Goal: Task Accomplishment & Management: Complete application form

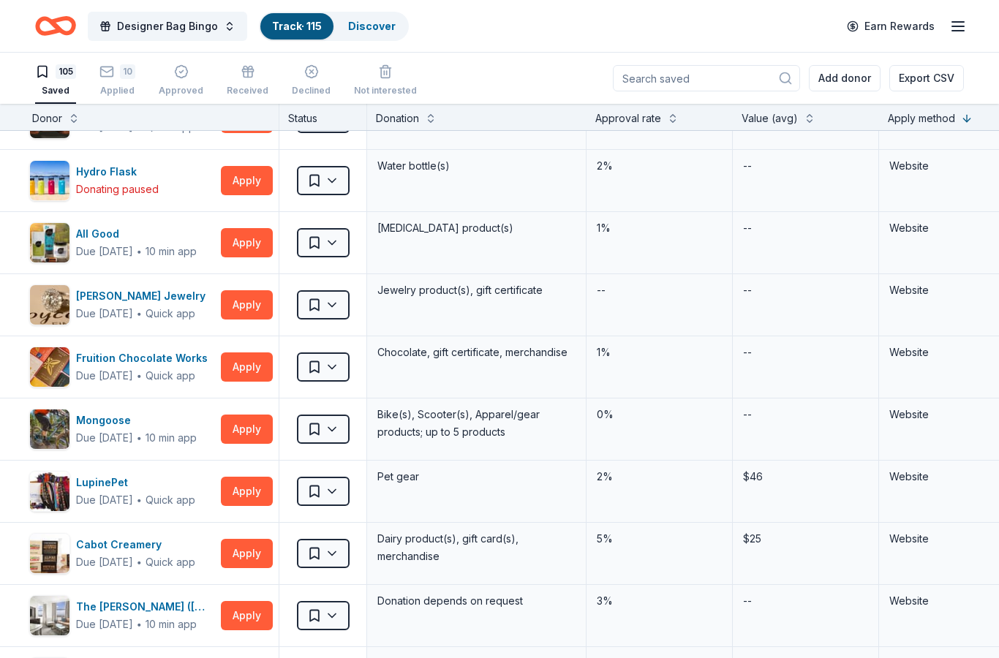
scroll to position [1895, 37]
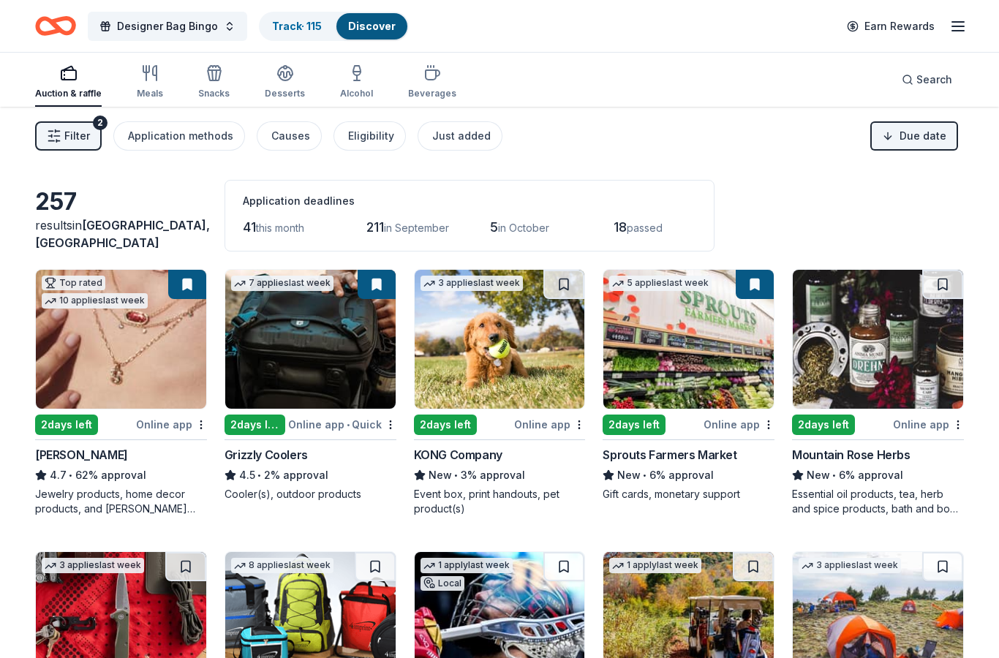
click at [66, 456] on div "Kendra Scott" at bounding box center [81, 455] width 93 height 18
click at [297, 29] on link "Track · 115" at bounding box center [297, 26] width 50 height 12
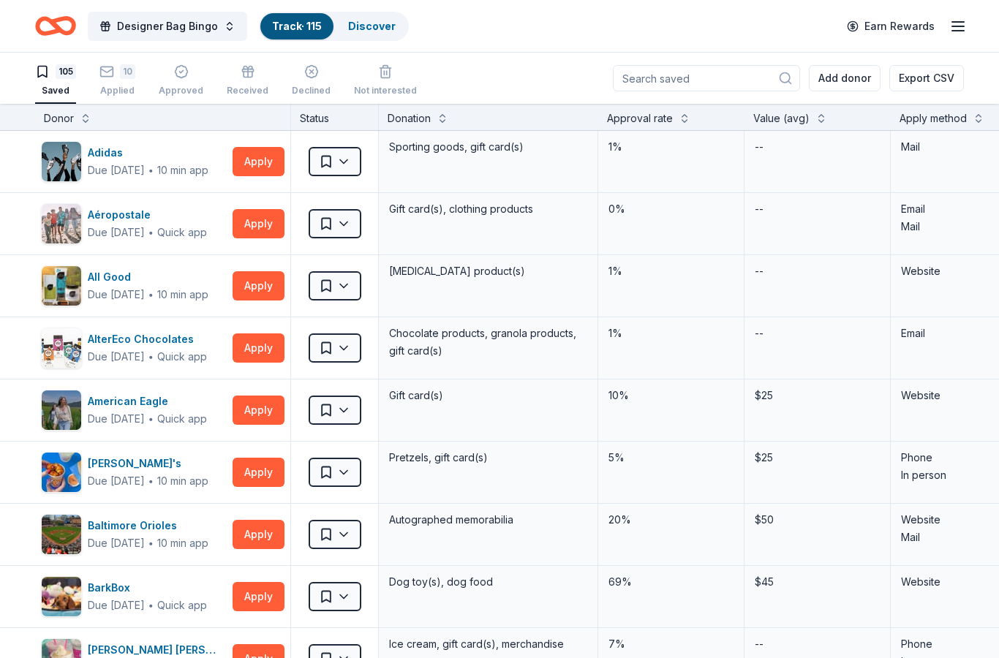
click at [128, 83] on div "10 Applied" at bounding box center [117, 80] width 36 height 32
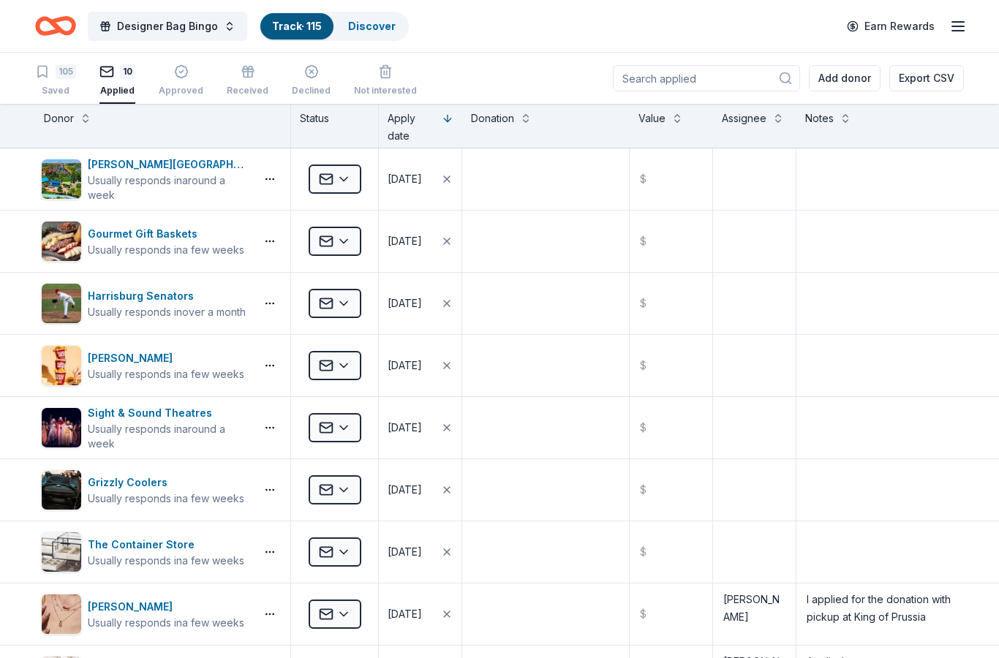
click at [377, 29] on link "Discover" at bounding box center [372, 26] width 48 height 12
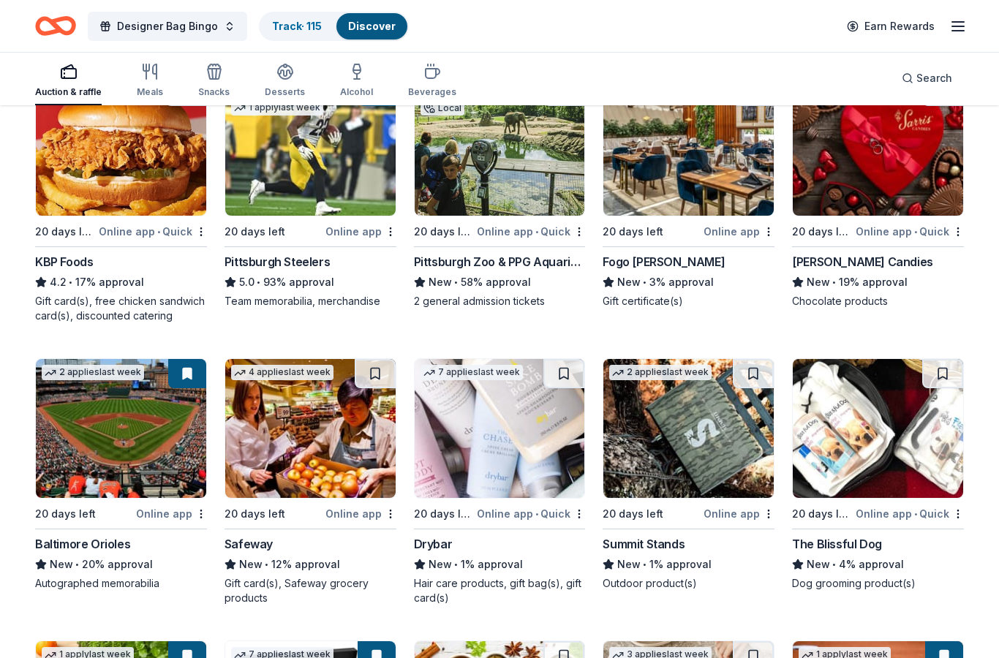
scroll to position [1322, 0]
click at [152, 516] on div "Online app" at bounding box center [171, 514] width 71 height 18
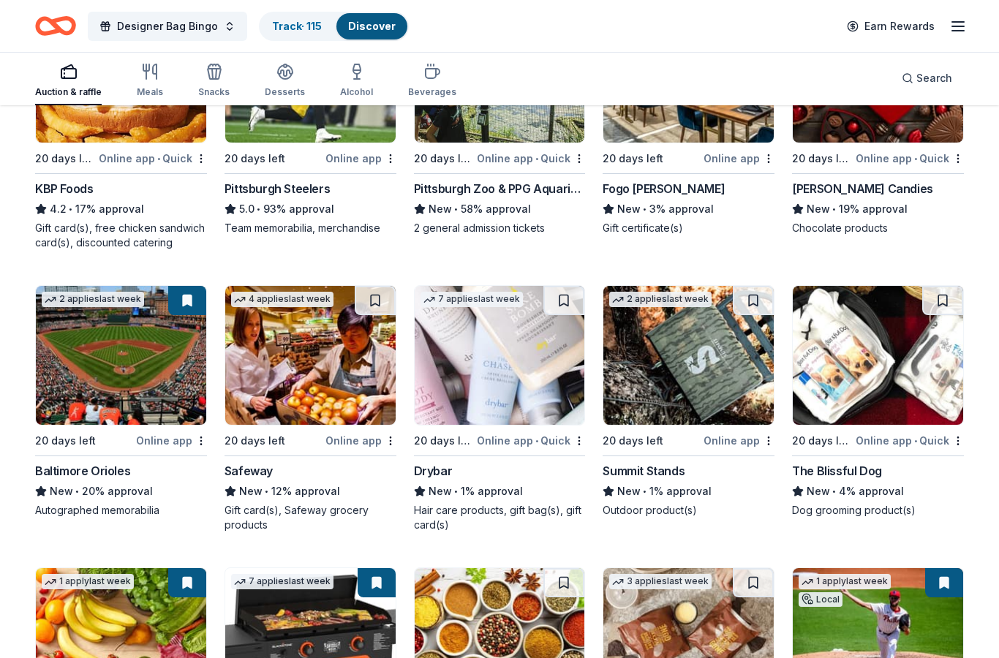
scroll to position [1396, 0]
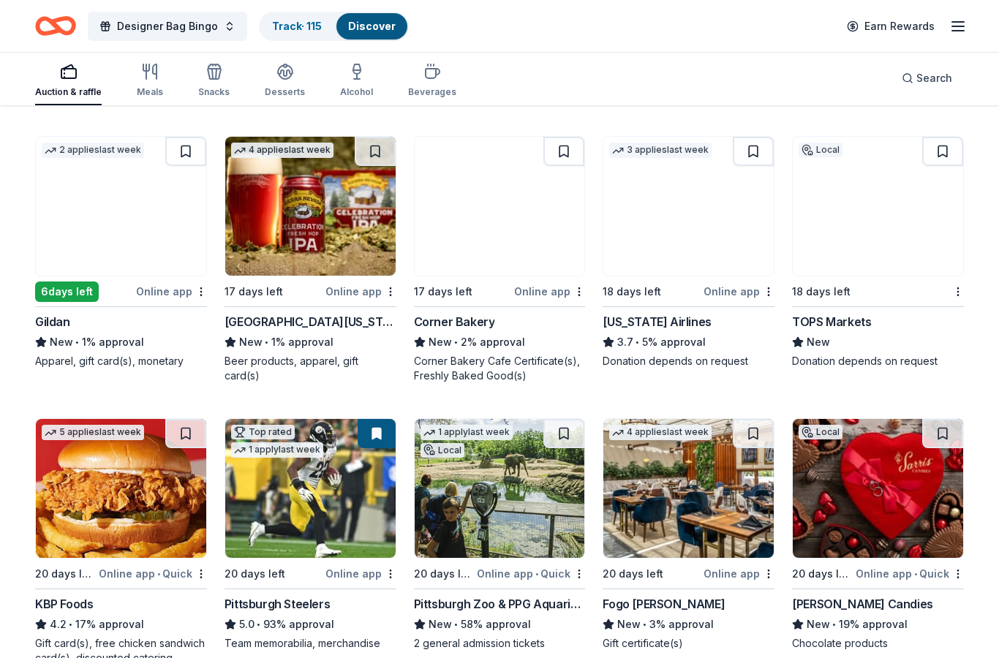
scroll to position [979, 0]
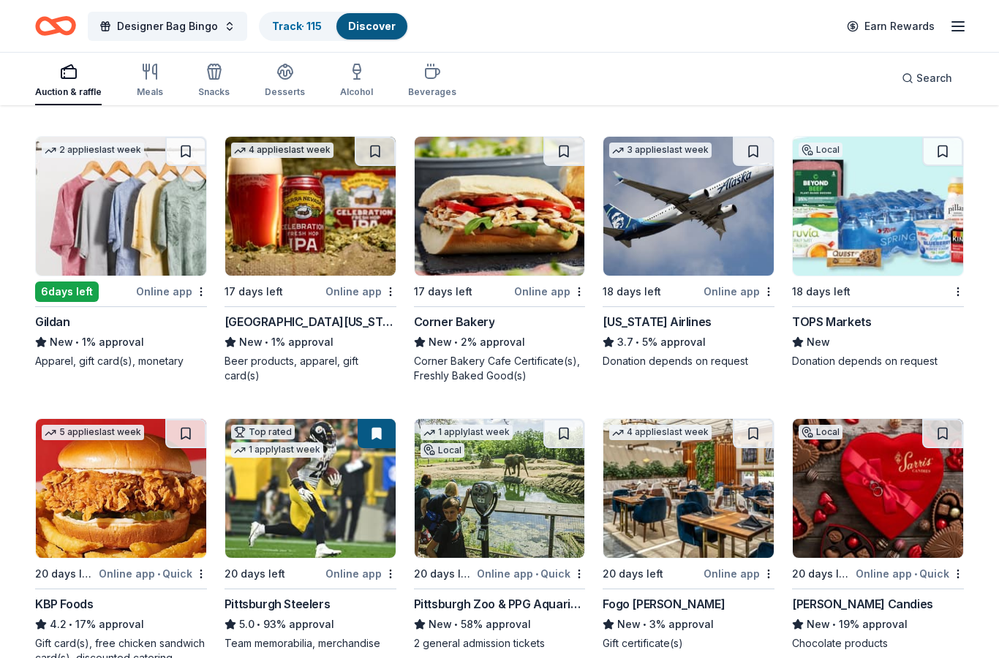
click at [377, 23] on link "Discover" at bounding box center [372, 26] width 48 height 12
click at [294, 28] on link "Track · 115" at bounding box center [297, 26] width 50 height 12
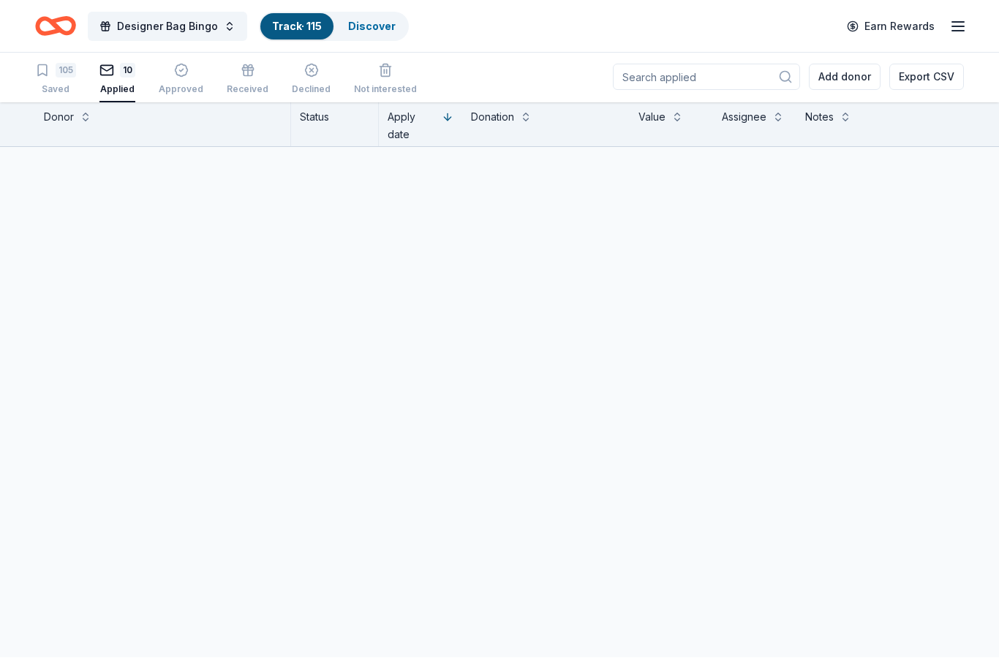
scroll to position [59, 0]
click at [306, 15] on div "Track · 115" at bounding box center [296, 26] width 73 height 26
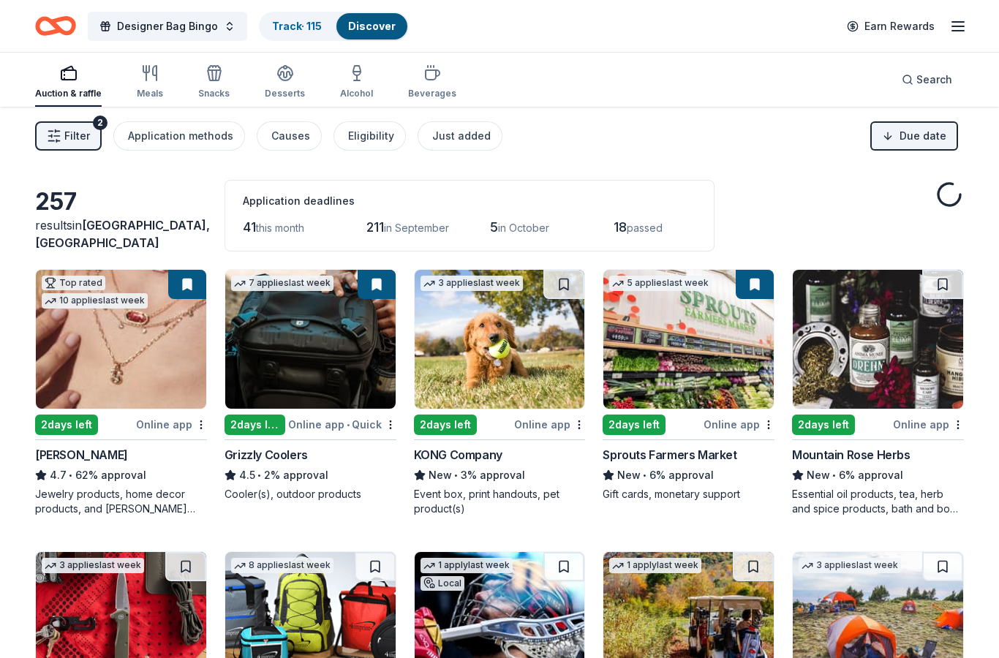
click at [299, 81] on div "button" at bounding box center [285, 73] width 40 height 18
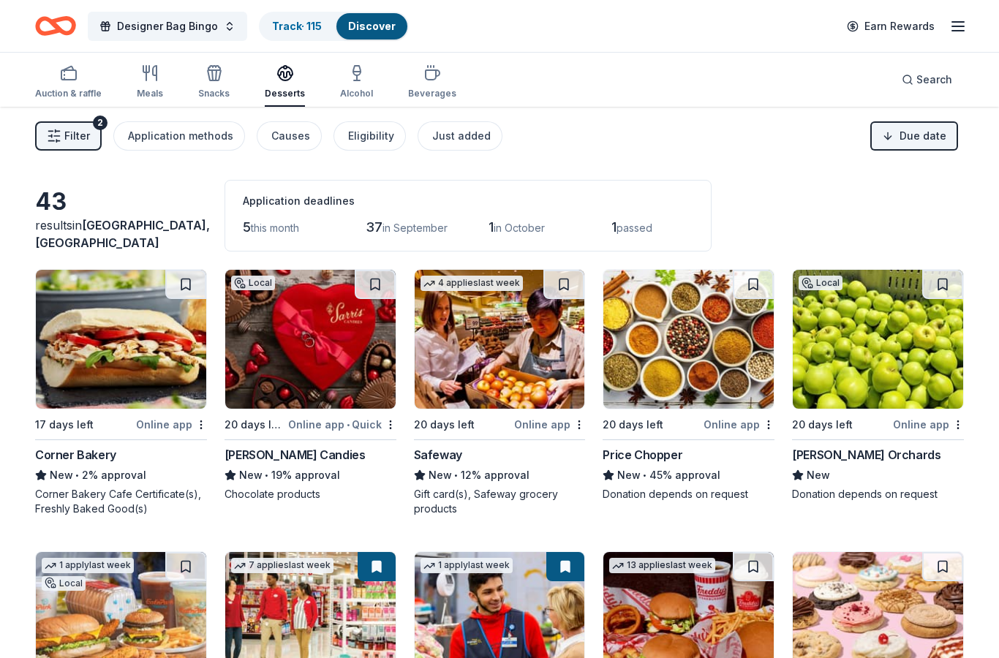
click at [908, 83] on div "Search" at bounding box center [927, 80] width 50 height 18
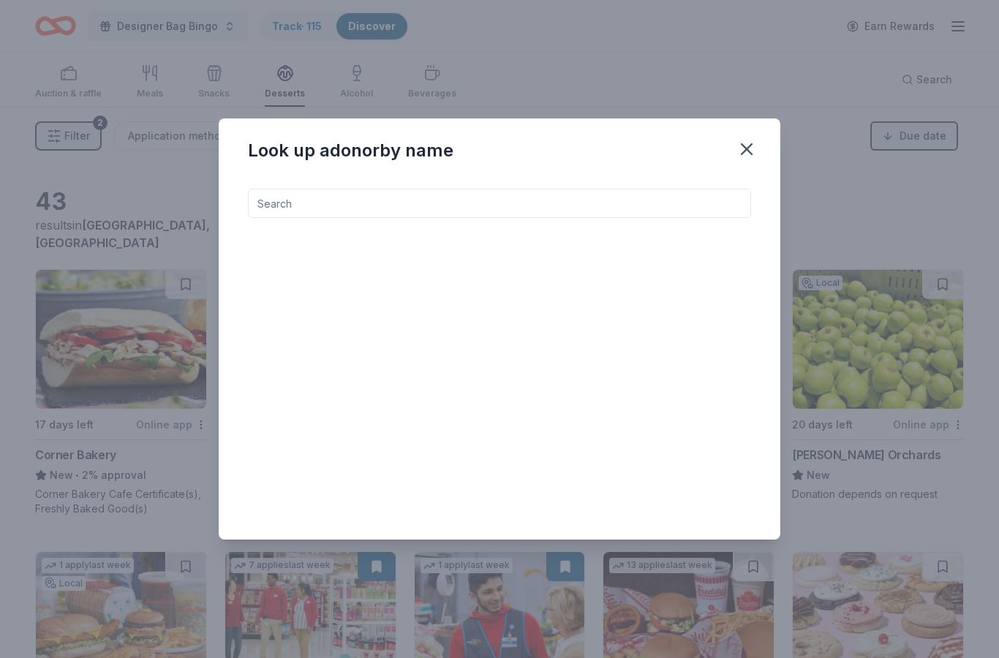
click at [517, 206] on input at bounding box center [499, 203] width 503 height 29
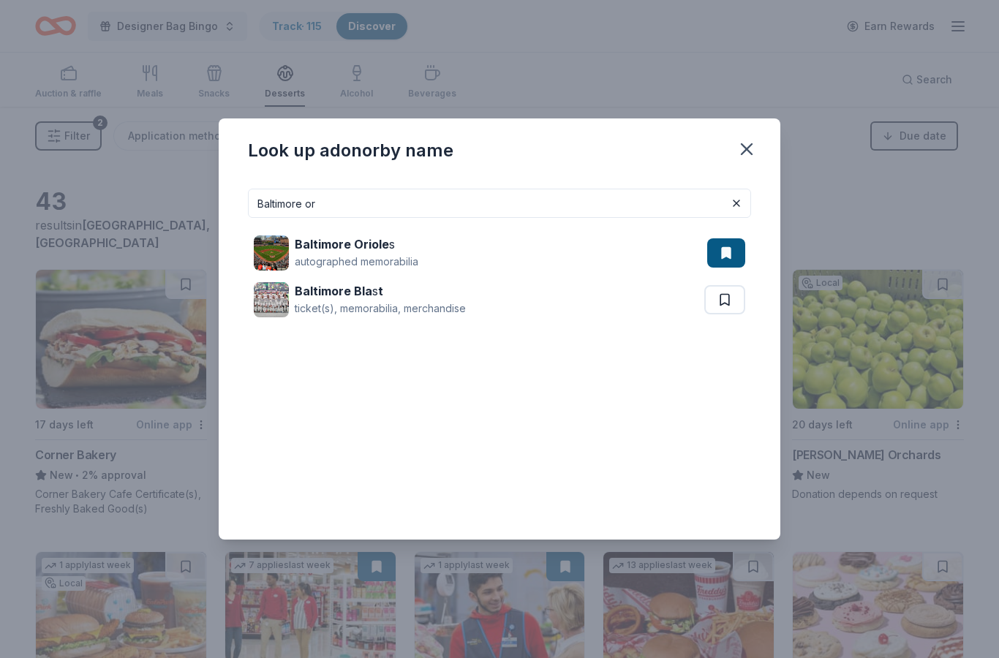
type input "Baltimore or"
click at [421, 257] on div "Baltimore Oriole s autographed memorabilia" at bounding box center [480, 253] width 453 height 47
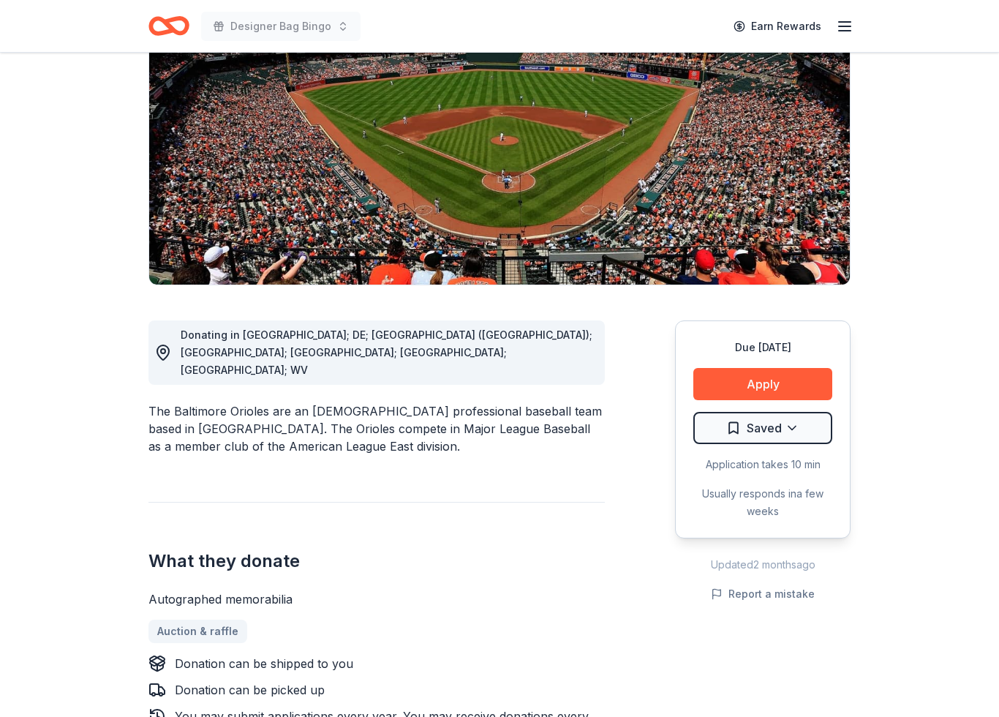
scroll to position [61, 0]
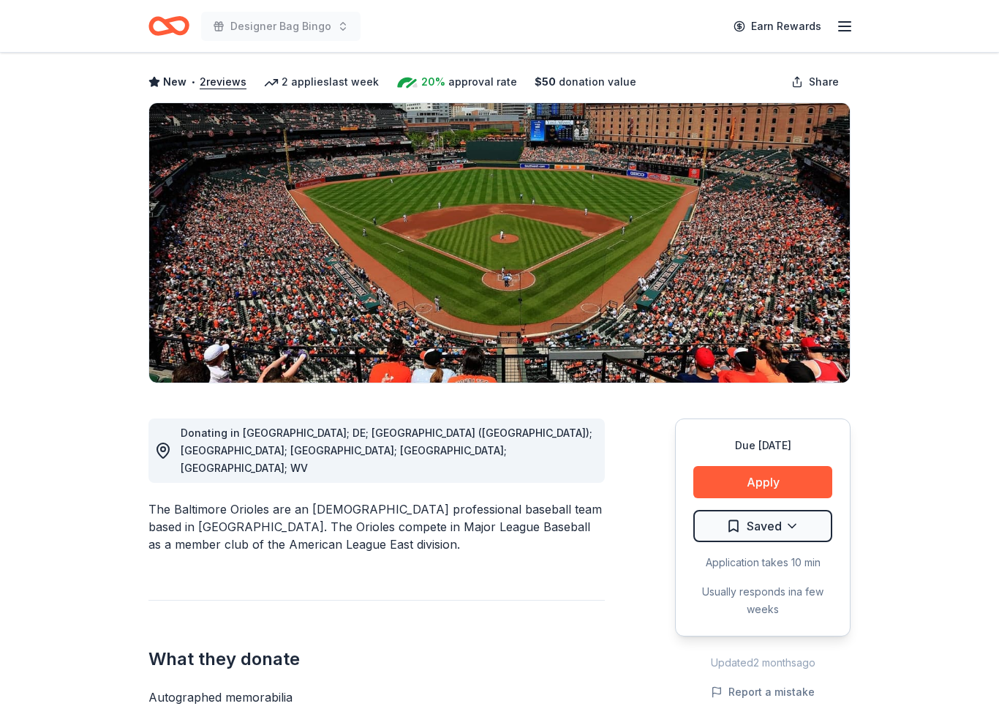
click at [796, 484] on button "Apply" at bounding box center [762, 482] width 139 height 32
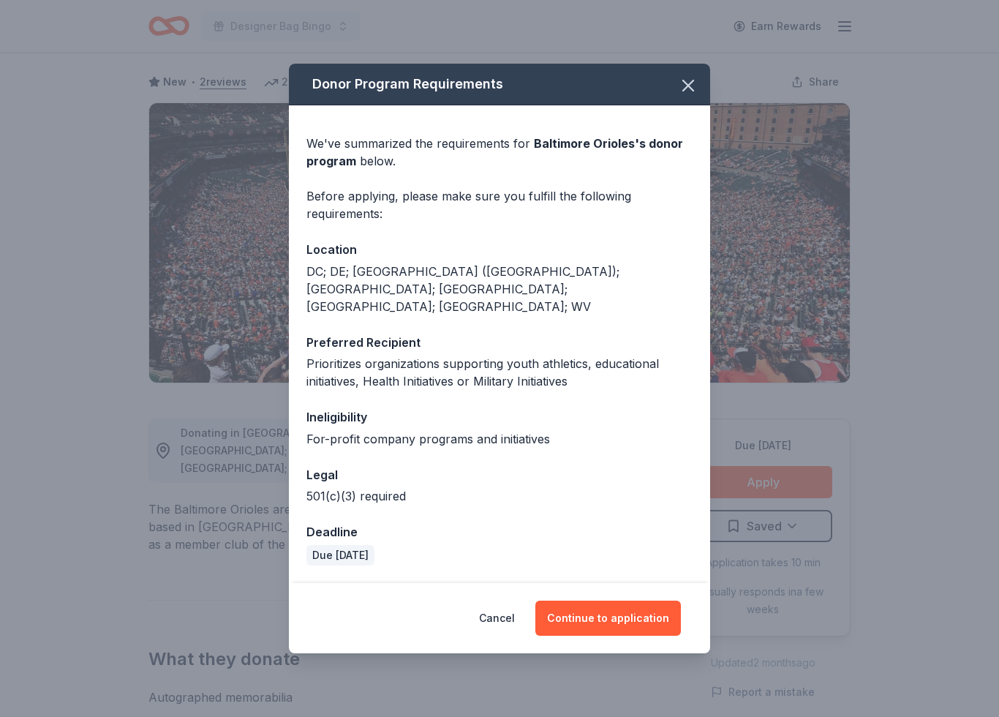
click at [649, 602] on button "Continue to application" at bounding box center [608, 617] width 146 height 35
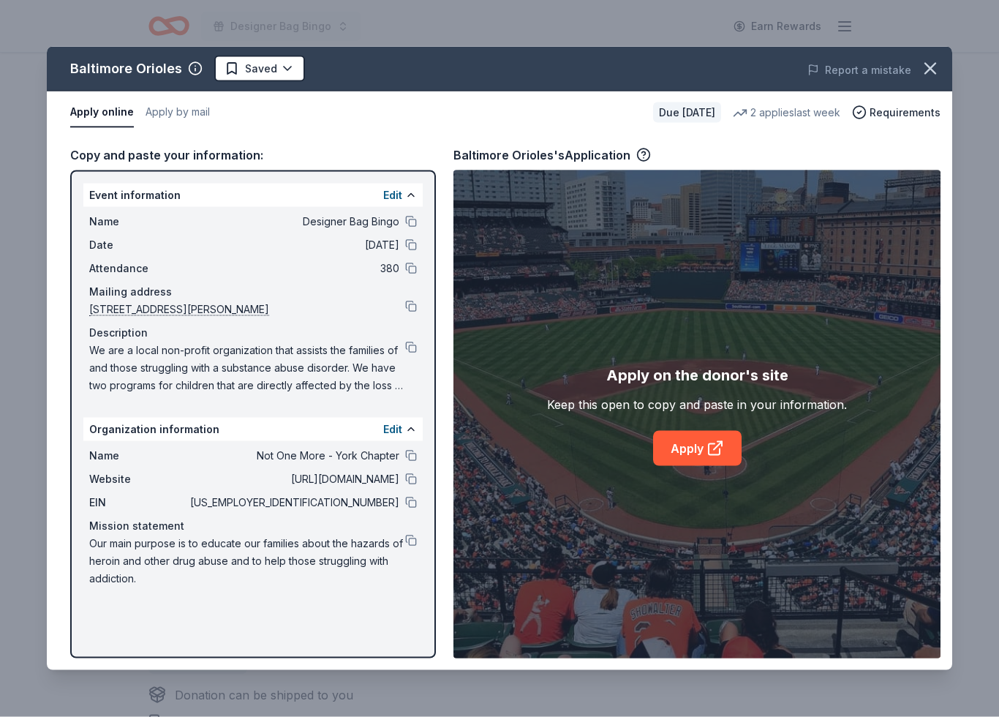
scroll to position [129, 0]
click at [708, 473] on div "Apply on the donor's site Keep this open to copy and paste in your information.…" at bounding box center [696, 414] width 487 height 488
click at [703, 443] on link "Apply" at bounding box center [697, 448] width 89 height 35
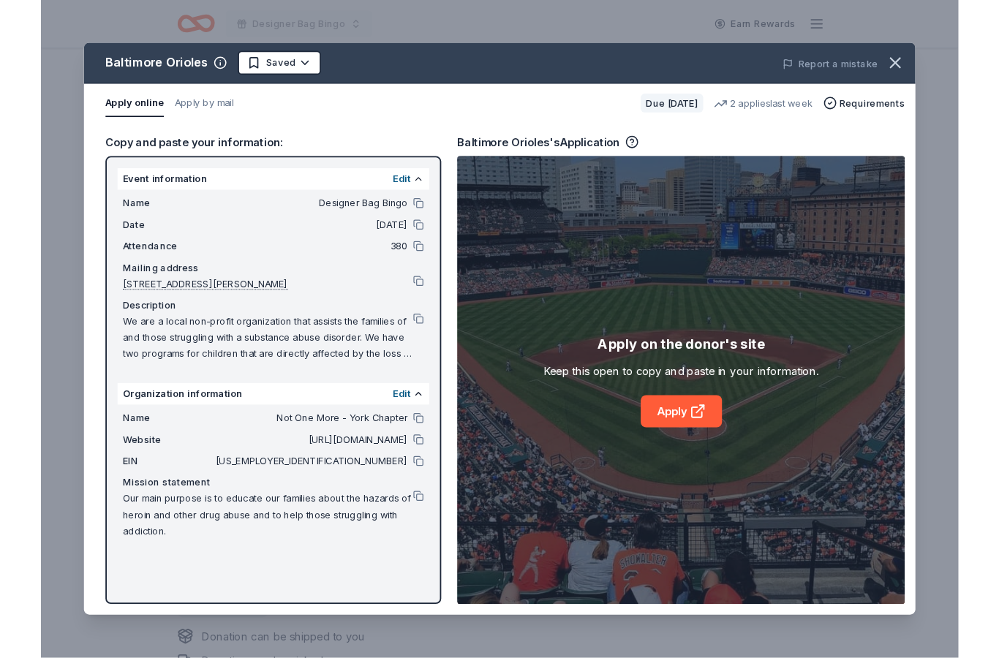
scroll to position [189, 0]
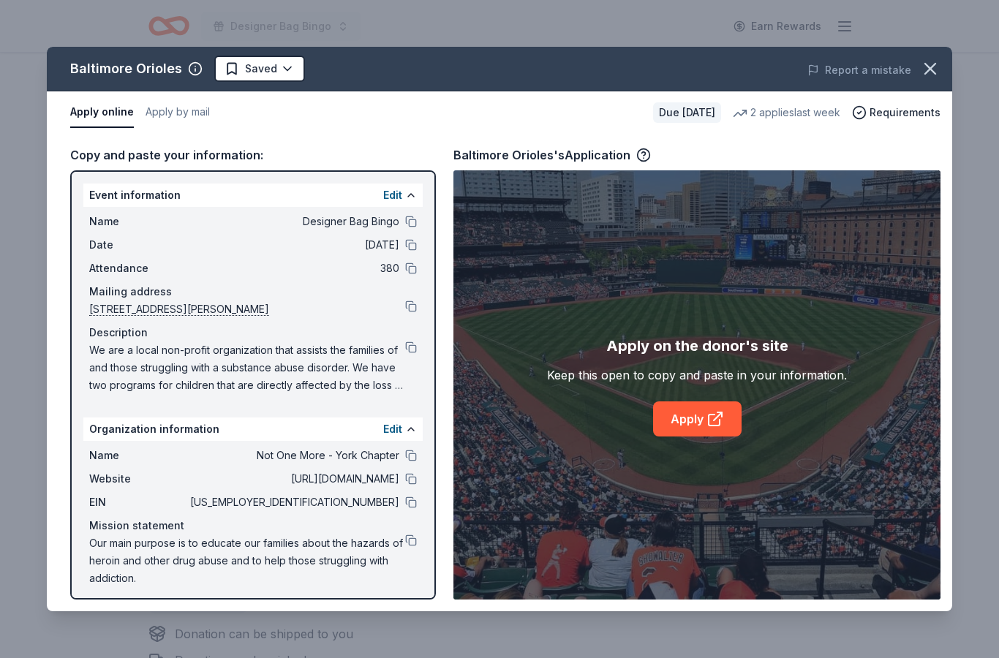
click at [356, 372] on span "We are a local non-profit organization that assists the families of and those s…" at bounding box center [247, 368] width 316 height 53
click at [411, 347] on button at bounding box center [411, 348] width 12 height 12
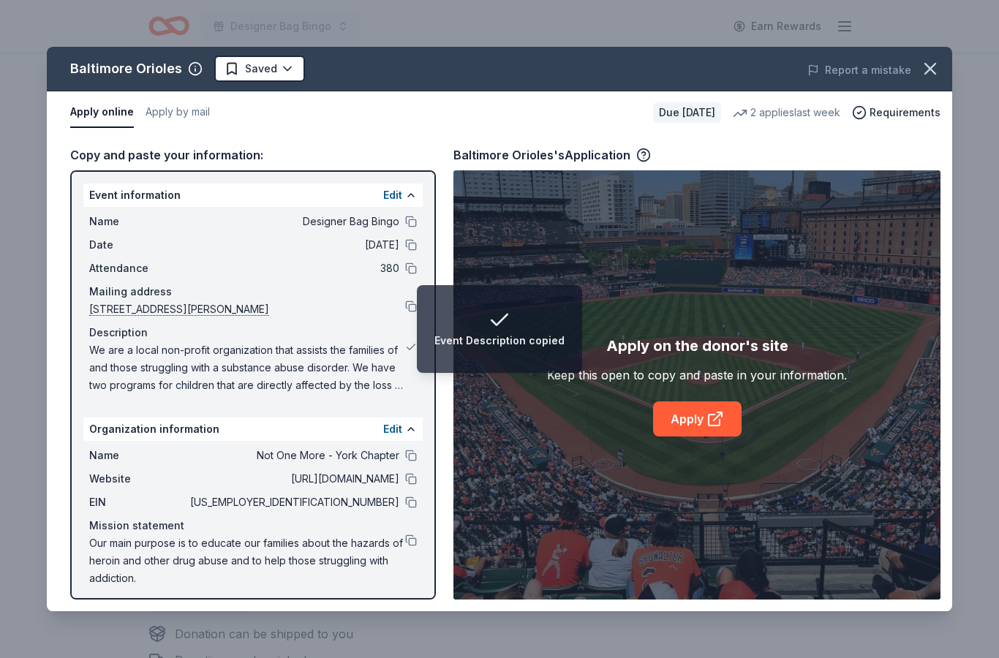
click at [318, 376] on span "We are a local non-profit organization that assists the families of and those s…" at bounding box center [247, 368] width 316 height 53
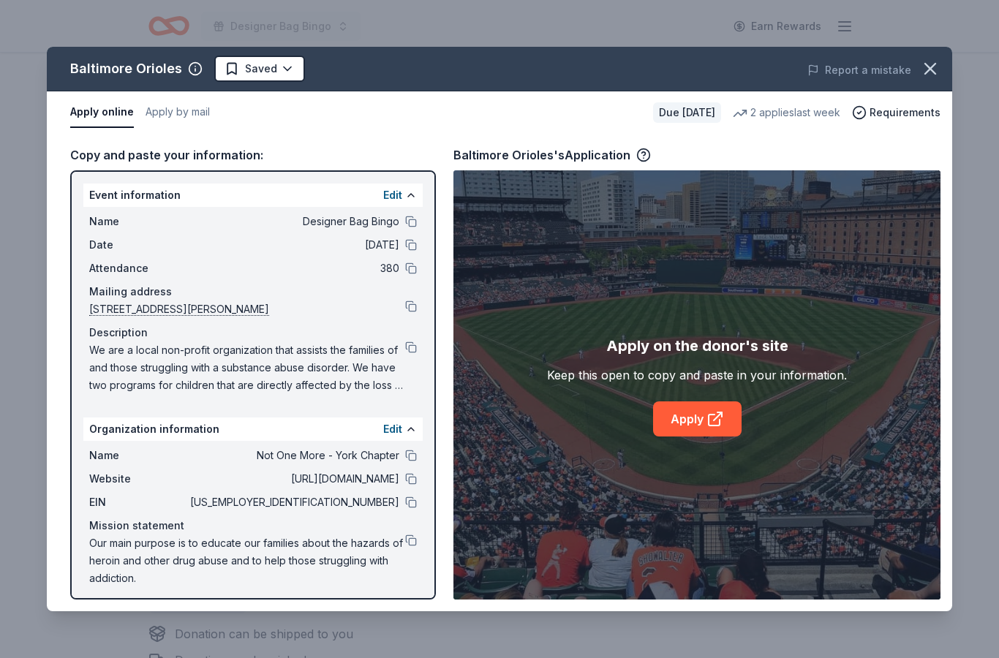
scroll to position [0, 0]
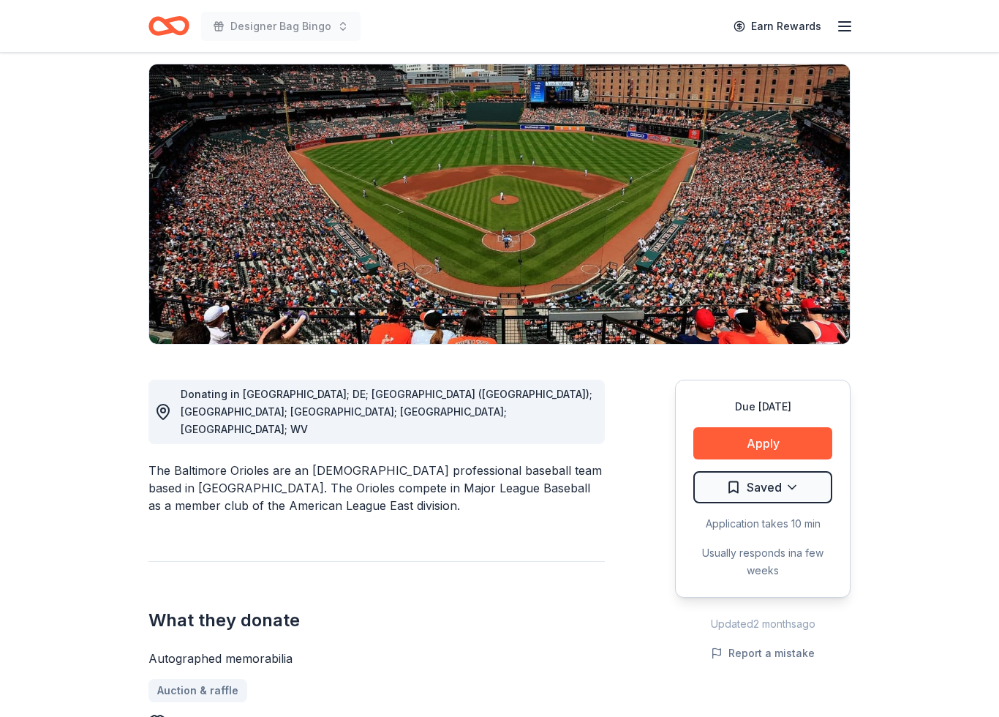
scroll to position [100, 0]
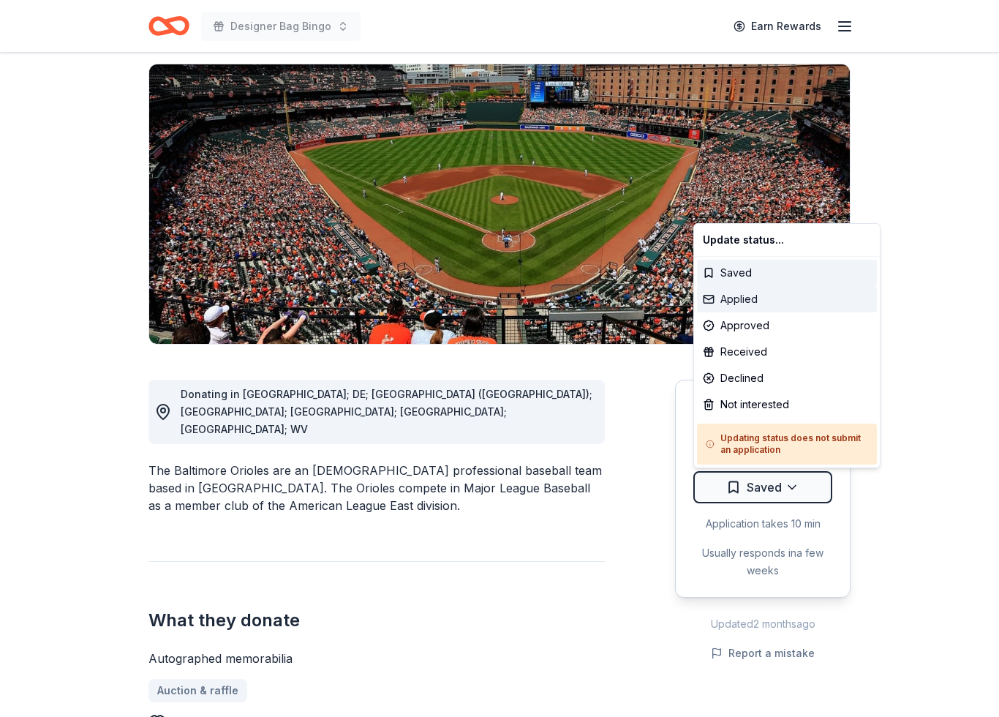
click at [746, 294] on div "Applied" at bounding box center [787, 299] width 180 height 26
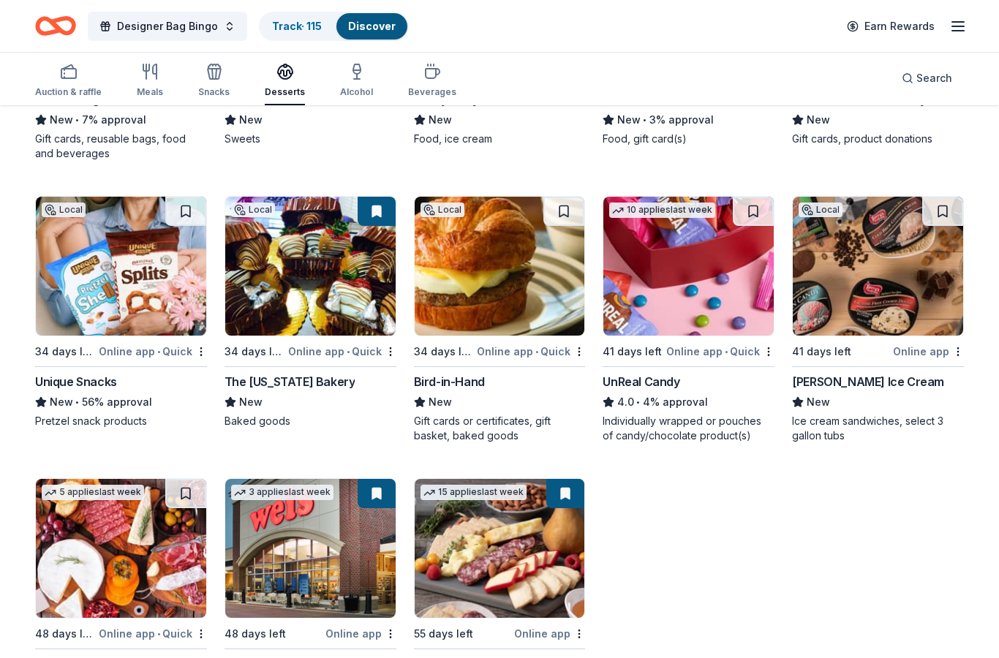
scroll to position [2058, 0]
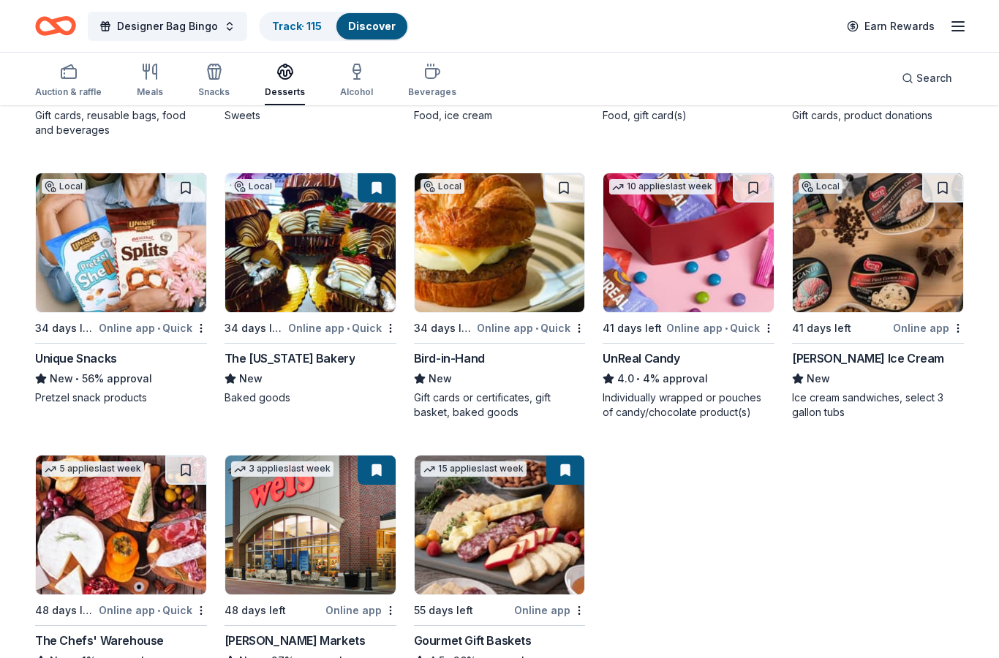
click at [372, 619] on div "Online app" at bounding box center [360, 610] width 71 height 18
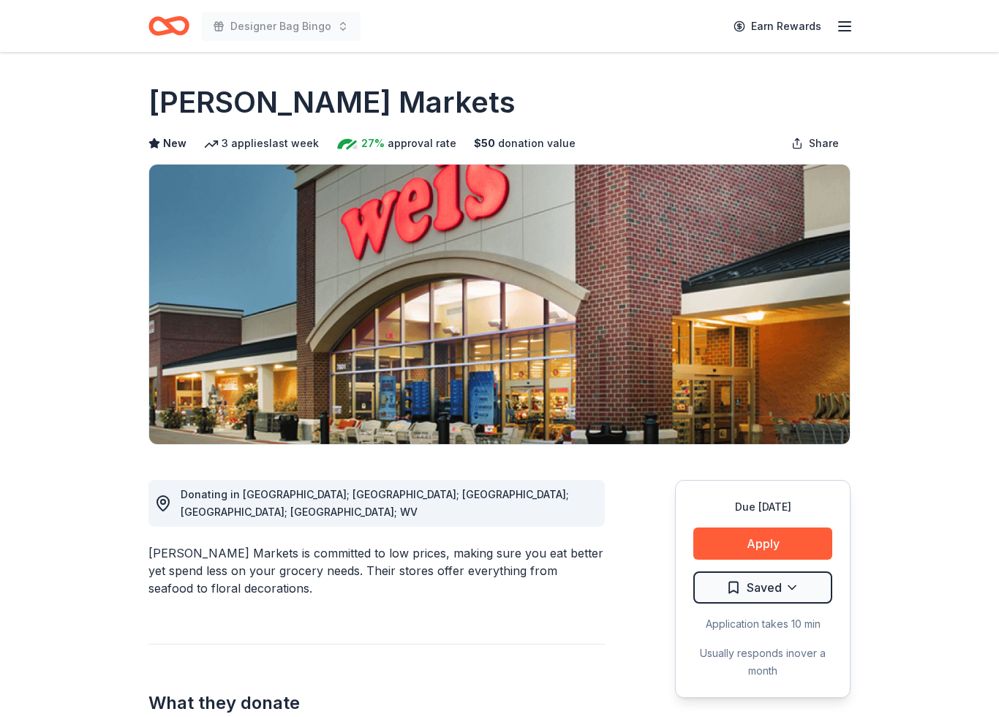
click at [799, 540] on button "Apply" at bounding box center [762, 543] width 139 height 32
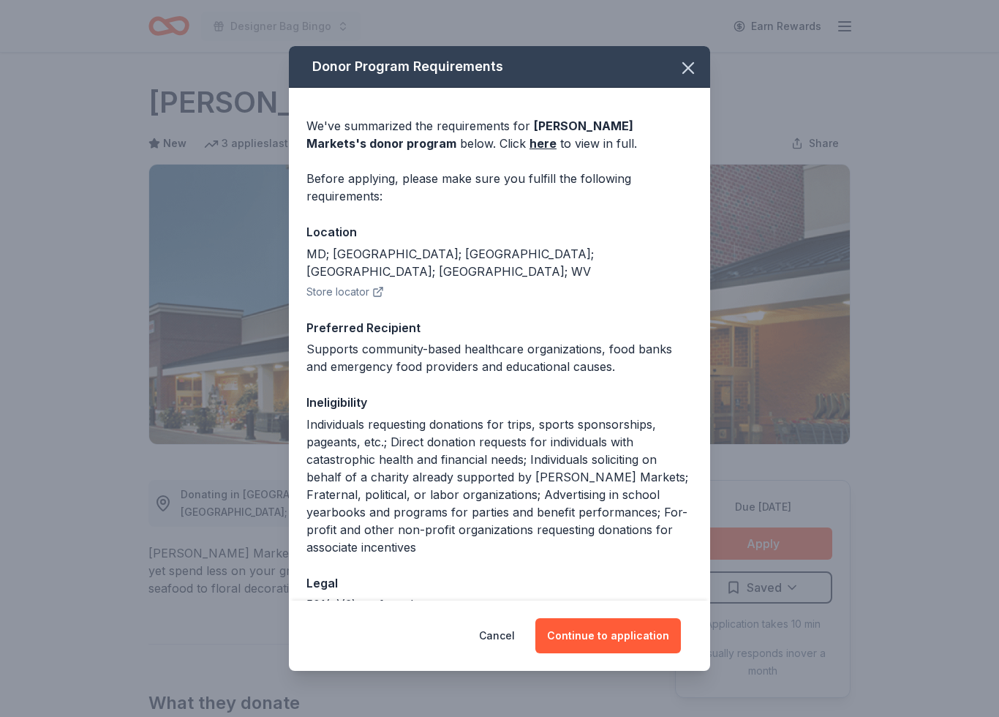
click at [652, 622] on button "Continue to application" at bounding box center [608, 635] width 146 height 35
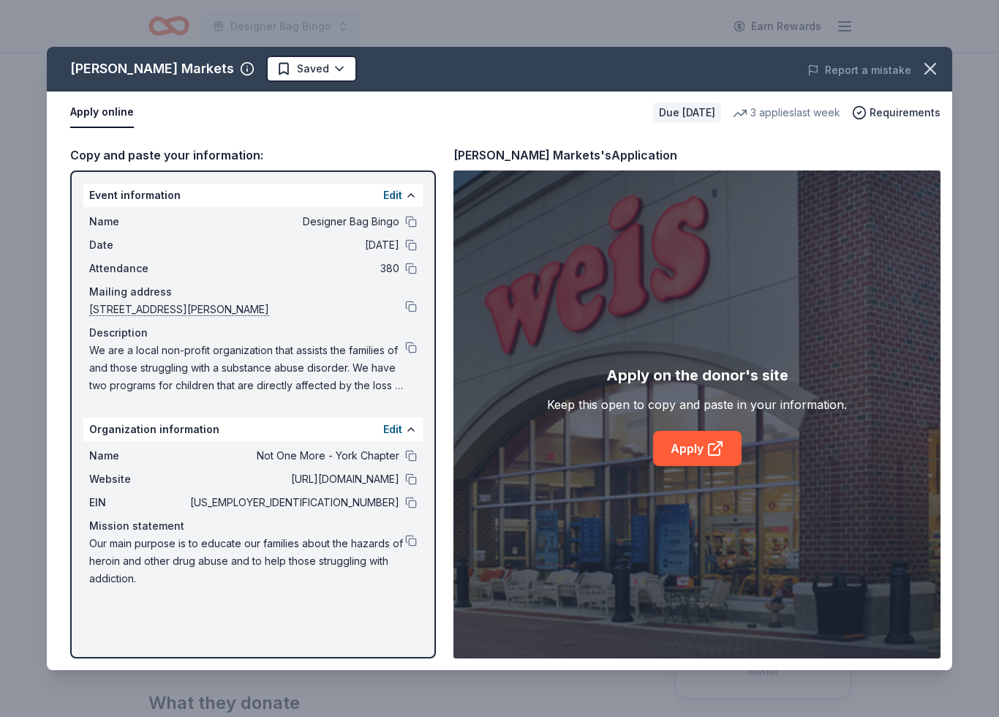
click at [705, 454] on link "Apply" at bounding box center [697, 448] width 89 height 35
